Goal: Task Accomplishment & Management: Use online tool/utility

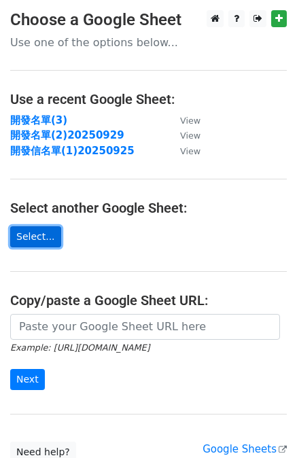
click at [45, 234] on link "Select..." at bounding box center [35, 236] width 51 height 21
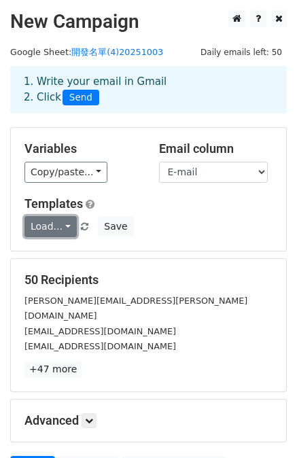
click at [57, 226] on link "Load..." at bounding box center [50, 226] width 52 height 21
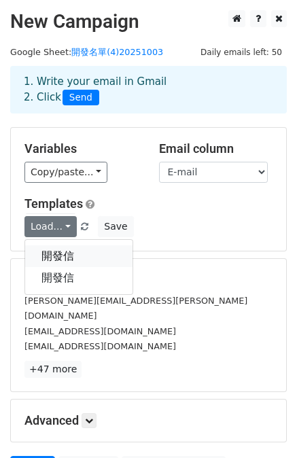
click at [61, 253] on link "開發信" at bounding box center [78, 256] width 107 height 22
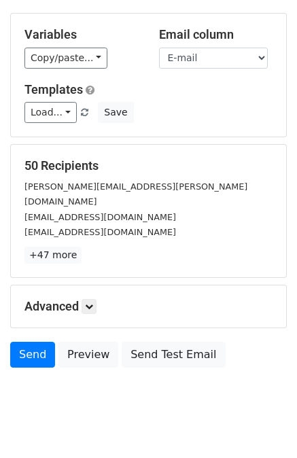
scroll to position [122, 0]
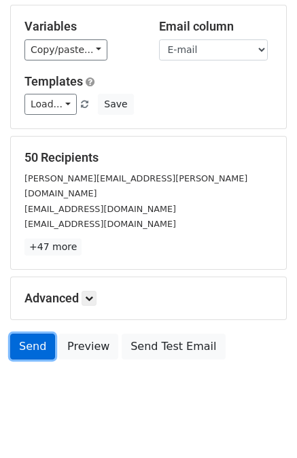
click at [41, 333] on link "Send" at bounding box center [32, 346] width 45 height 26
